Goal: Information Seeking & Learning: Learn about a topic

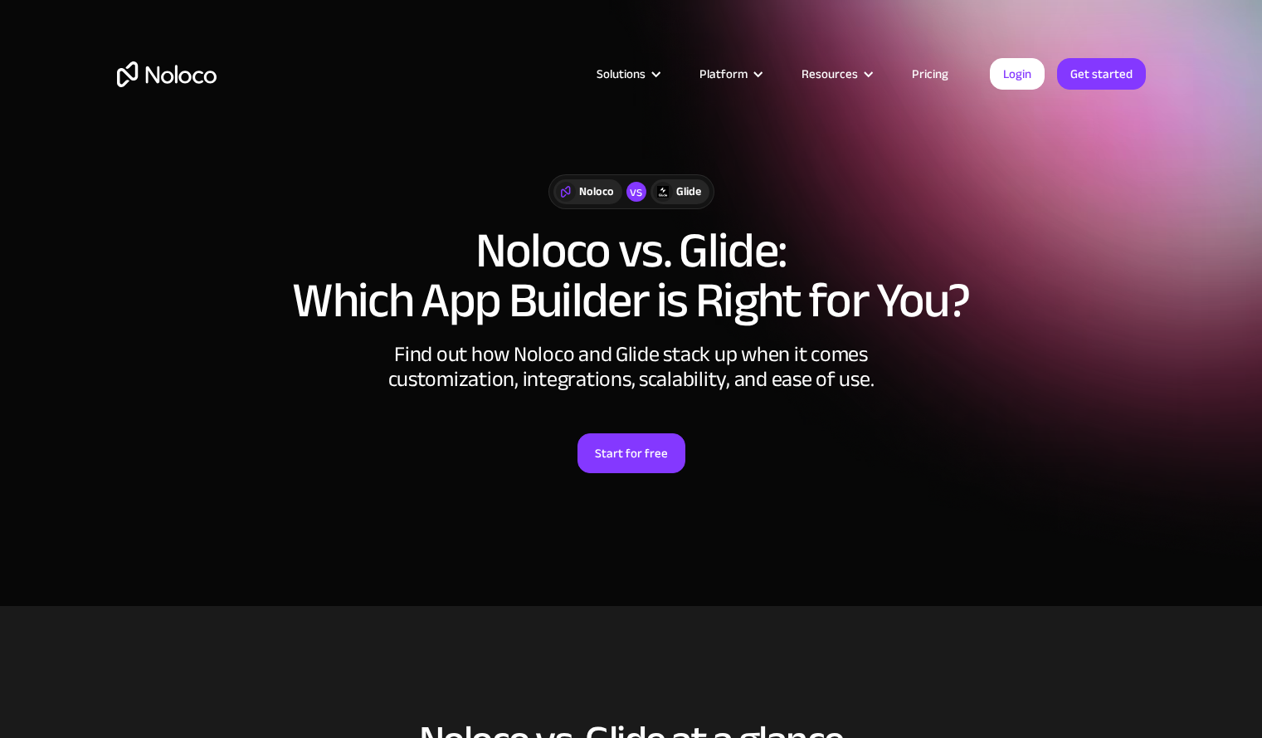
click at [934, 76] on link "Pricing" at bounding box center [930, 74] width 78 height 22
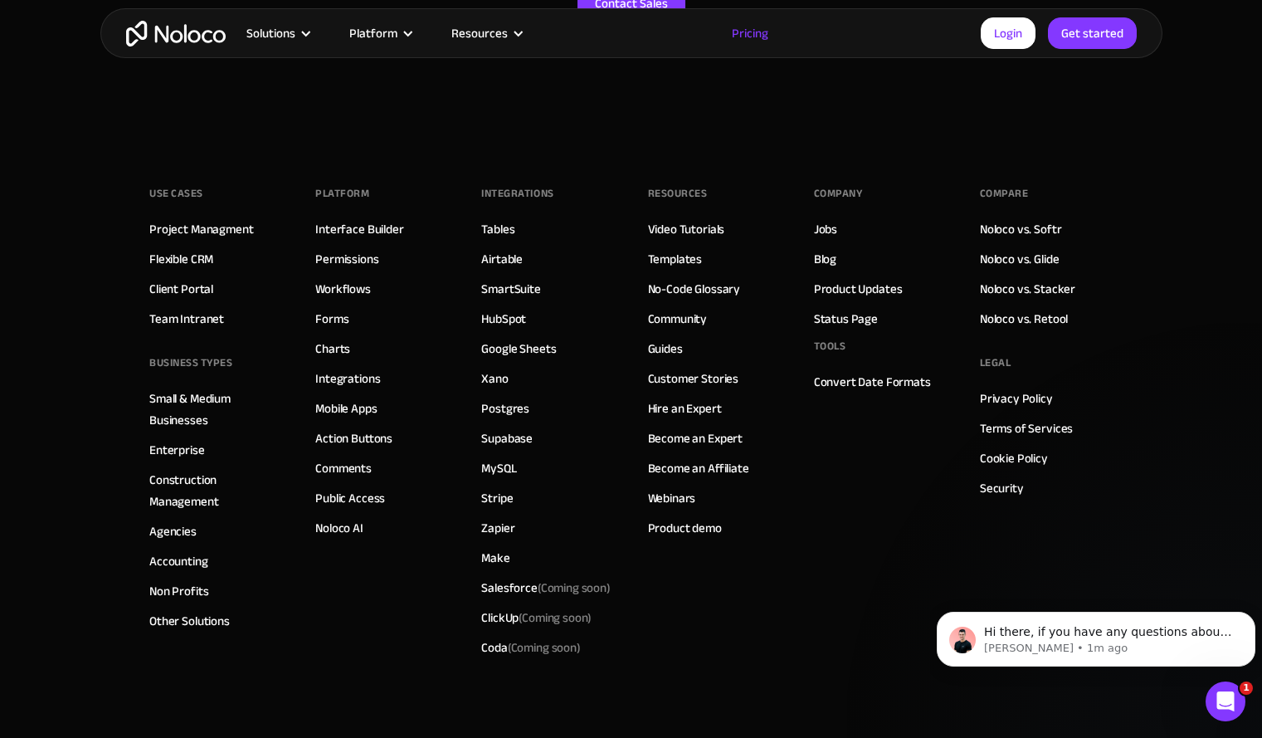
scroll to position [8549, 0]
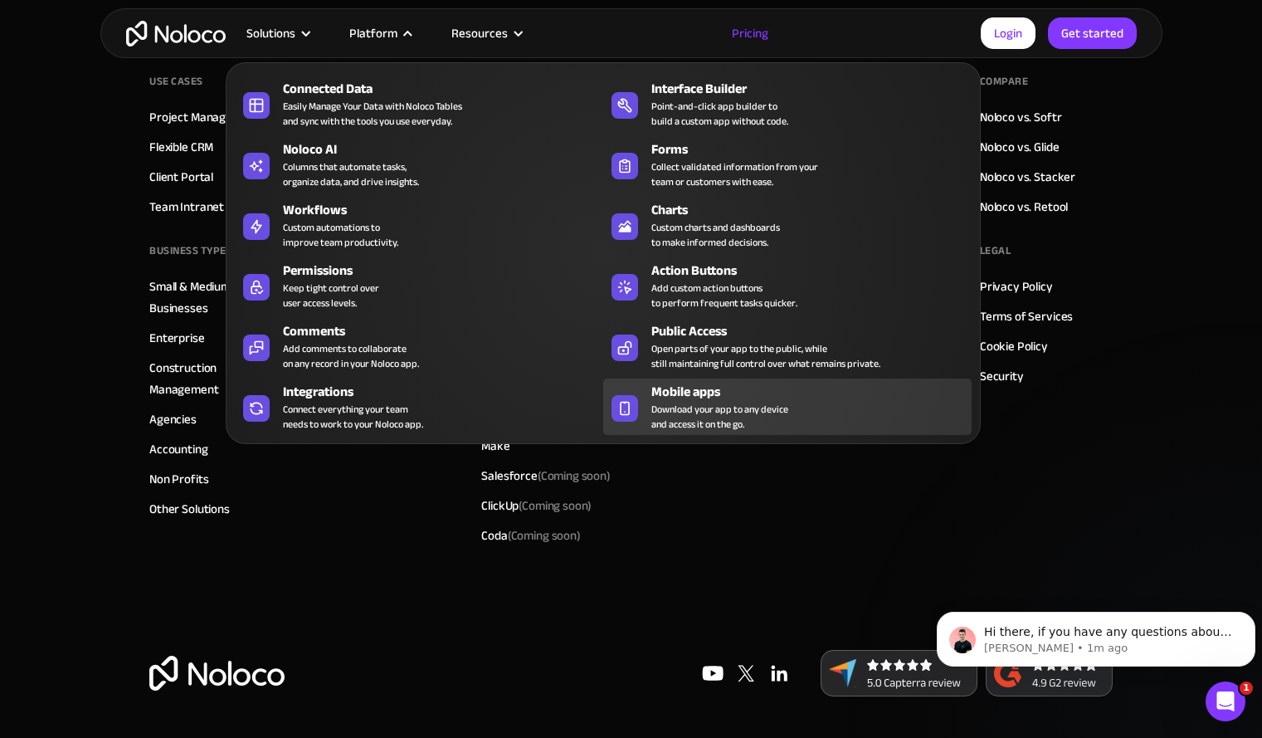
click at [700, 420] on span "Download your app to any device and access it on the go." at bounding box center [719, 417] width 137 height 30
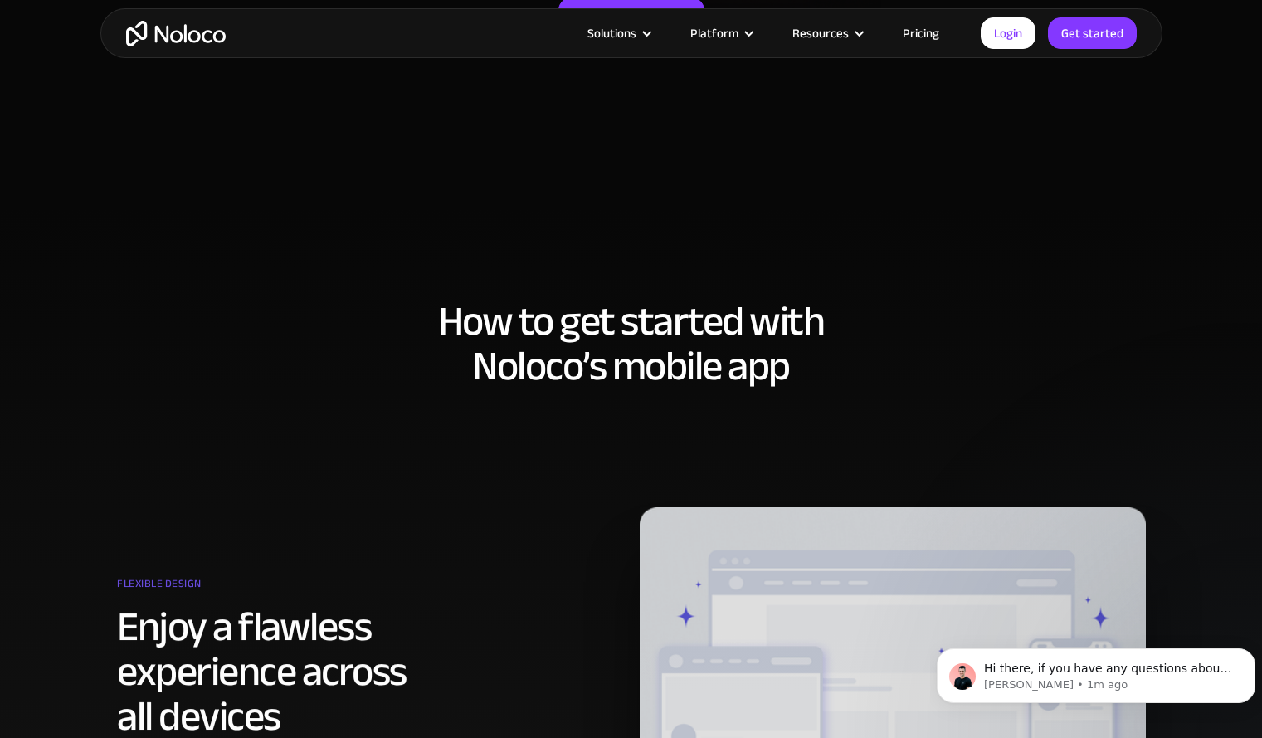
scroll to position [380, 0]
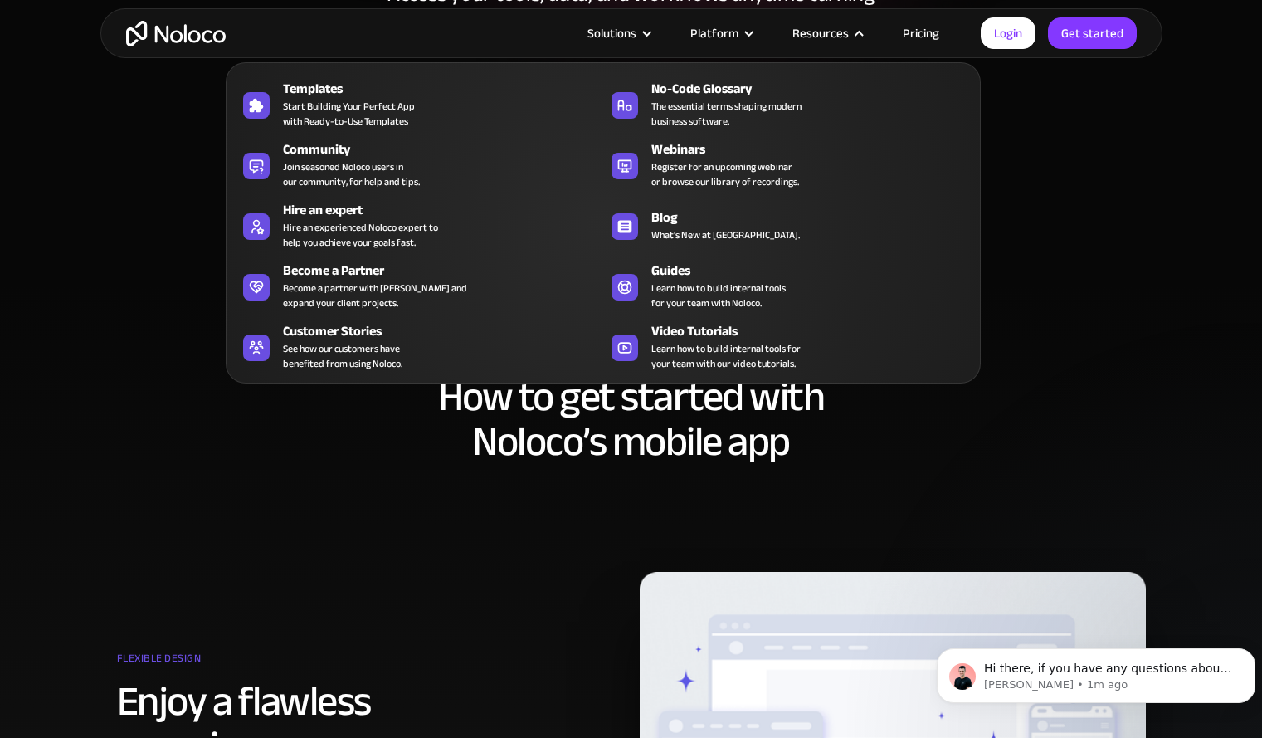
click at [916, 41] on nav "Templates Start Building Your Perfect App with Ready-to-Use Templates No-Code G…" at bounding box center [603, 211] width 755 height 344
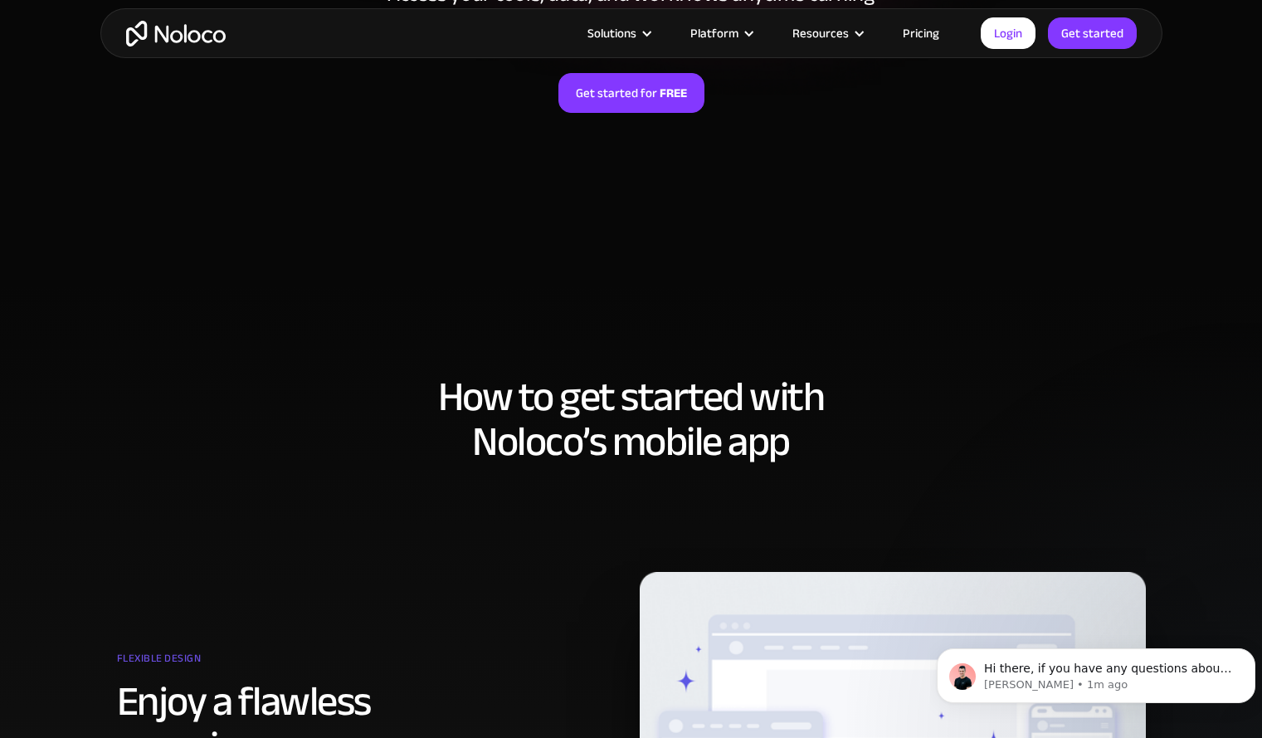
click at [935, 32] on link "Pricing" at bounding box center [921, 33] width 78 height 22
